Goal: Submit feedback/report problem

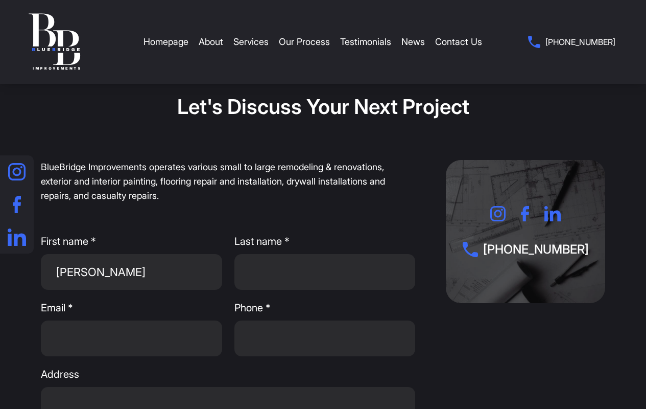
type input "[PERSON_NAME]"
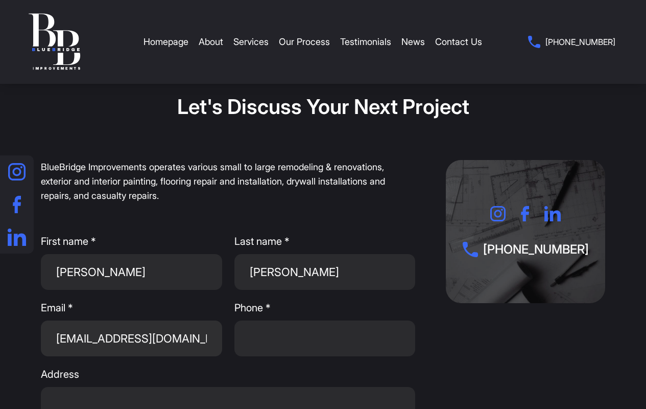
type input "[EMAIL_ADDRESS][DOMAIN_NAME]"
type input "[PHONE_NUMBER]"
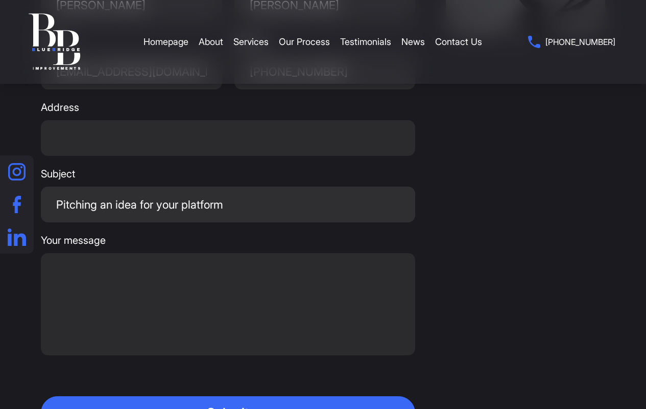
type input "Pitching an idea for your platform"
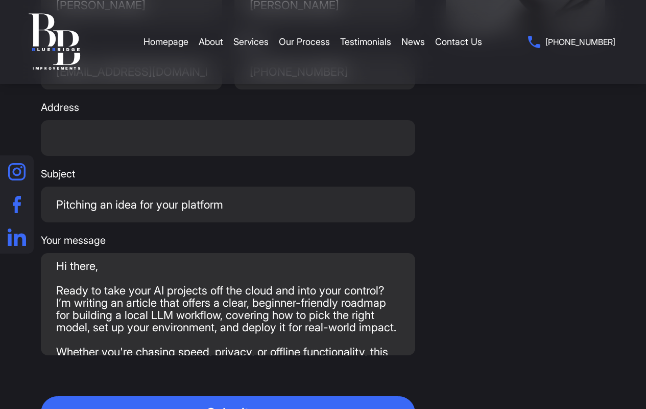
scroll to position [199, 0]
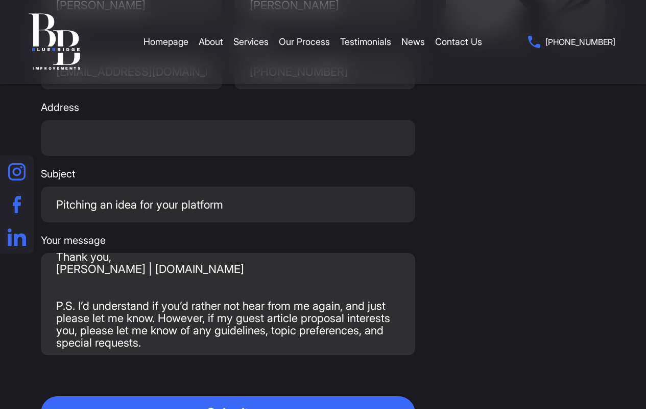
type textarea "Hi there, Ready to take your AI projects off the cloud and into your control? I…"
click at [228, 396] on button "Submit" at bounding box center [228, 412] width 374 height 33
